Goal: Task Accomplishment & Management: Complete application form

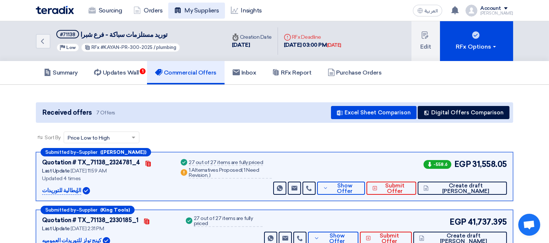
click at [197, 12] on link "My Suppliers" at bounding box center [196, 11] width 56 height 16
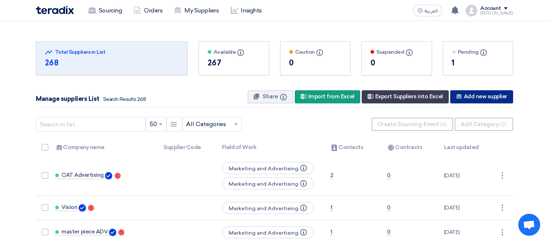
click at [465, 95] on div "New Supplier Add new supplier" at bounding box center [481, 96] width 63 height 13
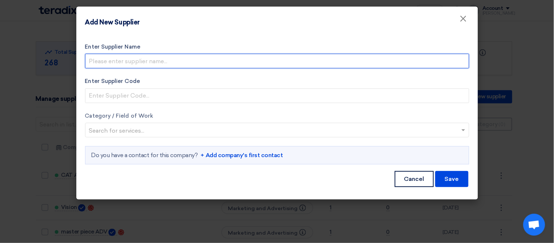
click at [114, 59] on input "Enter Supplier Name" at bounding box center [277, 61] width 384 height 15
type input "/"
type input "LEEDS Fit-Out"
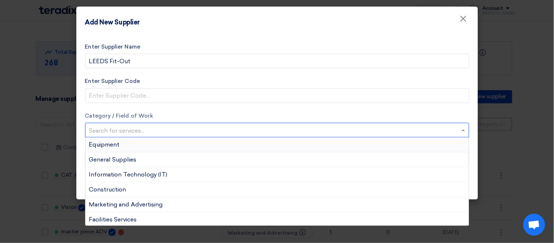
click at [192, 132] on input "text" at bounding box center [273, 131] width 369 height 12
click at [122, 190] on span "Construction" at bounding box center [107, 189] width 37 height 7
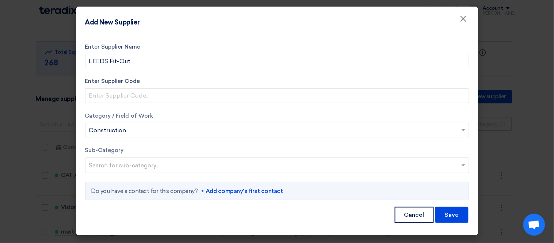
click at [128, 163] on input "text" at bounding box center [278, 166] width 378 height 12
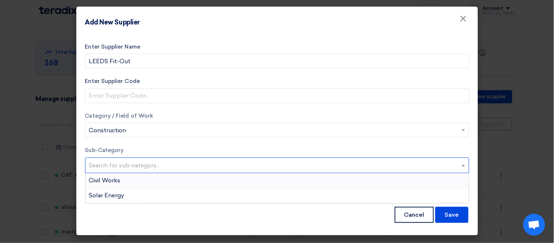
click at [115, 179] on span "Civil Works" at bounding box center [104, 180] width 31 height 7
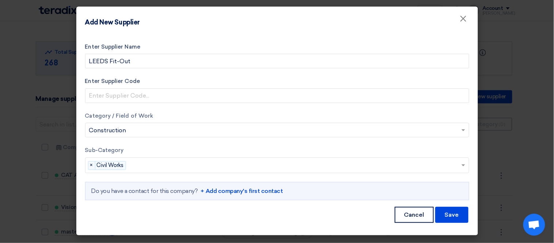
click at [256, 190] on link "+ Add company's first contact" at bounding box center [242, 191] width 82 height 9
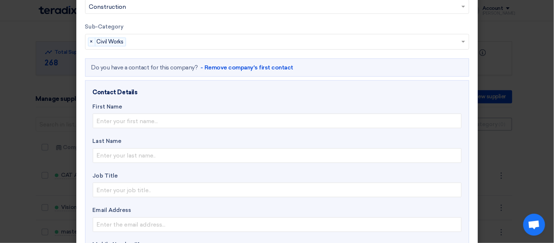
scroll to position [126, 0]
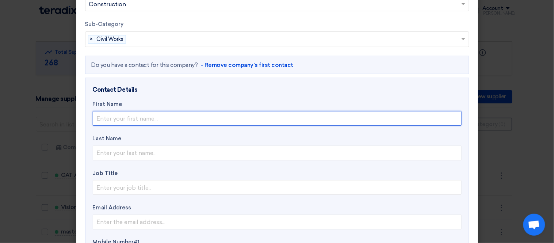
click at [123, 118] on input "text" at bounding box center [277, 118] width 369 height 15
type input "[PERSON_NAME]"
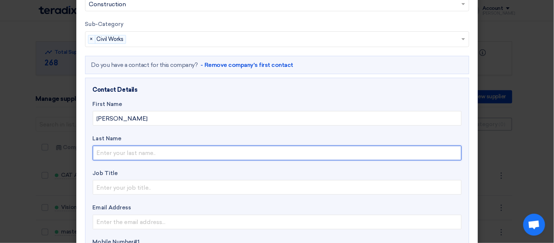
click at [129, 151] on input "text" at bounding box center [277, 153] width 369 height 15
type input "[PERSON_NAME]"
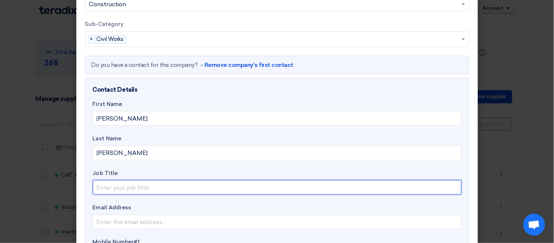
click at [118, 186] on input "text" at bounding box center [277, 187] width 369 height 15
type input "Business Development Executive"
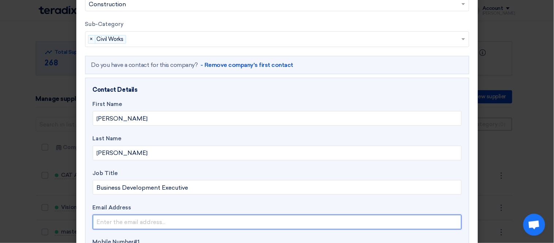
click at [122, 223] on input "email" at bounding box center [277, 222] width 369 height 15
type input "[EMAIL_ADDRESS][DOMAIN_NAME]"
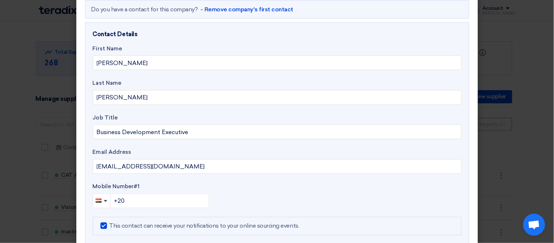
scroll to position [187, 0]
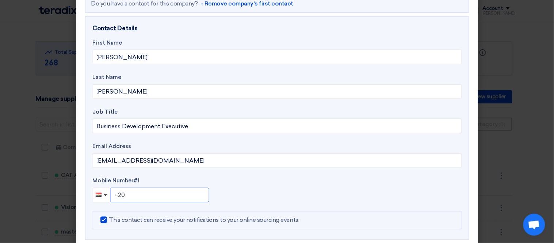
click at [155, 196] on input "+20" at bounding box center [160, 195] width 99 height 15
type input "[PHONE_NUMBER]"
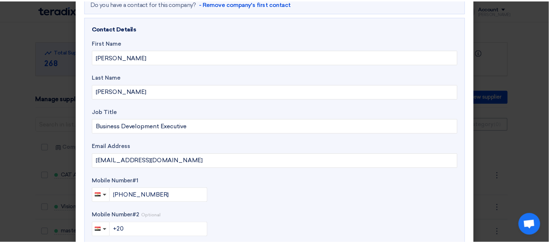
scroll to position [260, 0]
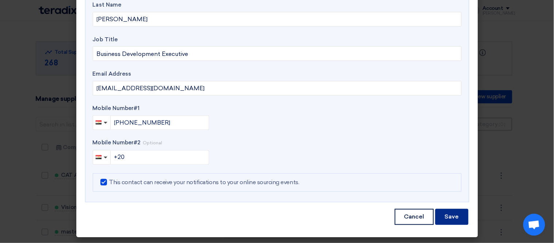
click at [451, 215] on button "Save" at bounding box center [452, 217] width 33 height 16
